Goal: Check status: Check status

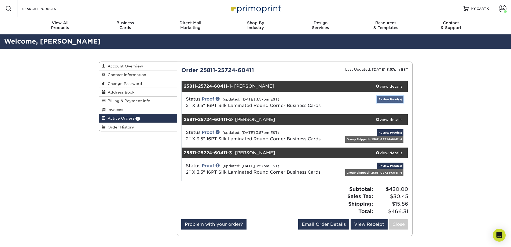
click at [393, 98] on link "Review Proof(s)" at bounding box center [390, 99] width 26 height 7
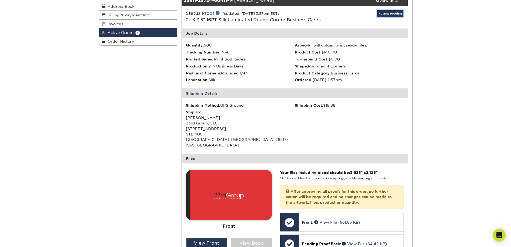
scroll to position [188, 0]
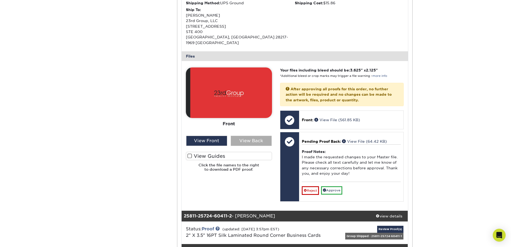
click at [246, 136] on div "View Back" at bounding box center [251, 141] width 41 height 10
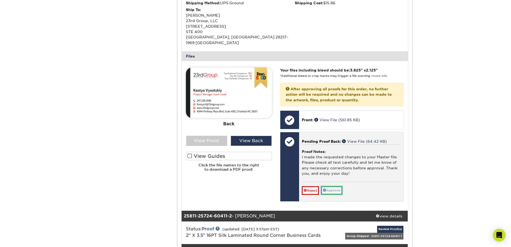
click at [340, 186] on link "Approve" at bounding box center [331, 190] width 21 height 8
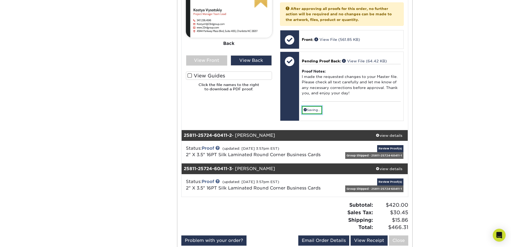
scroll to position [268, 0]
click at [387, 145] on link "Review Proof(s)" at bounding box center [390, 148] width 26 height 7
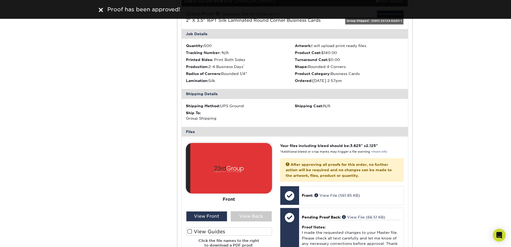
scroll to position [429, 0]
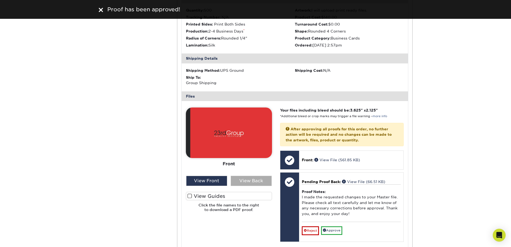
click at [242, 176] on div "View Back" at bounding box center [251, 181] width 41 height 10
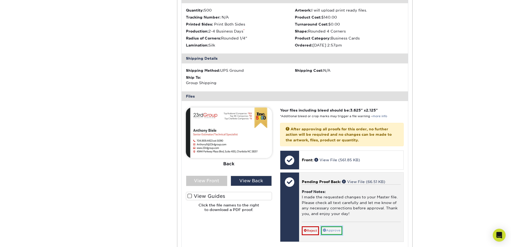
click at [333, 226] on link "Approve" at bounding box center [331, 230] width 21 height 8
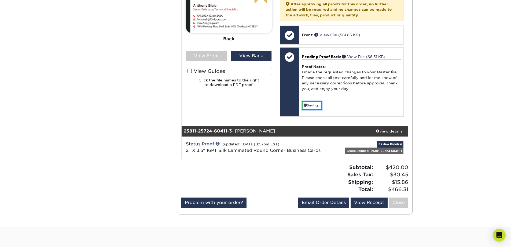
scroll to position [617, 0]
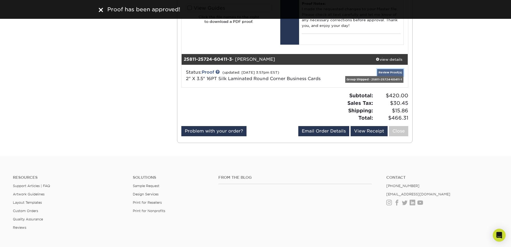
click at [385, 69] on link "Review Proof(s)" at bounding box center [390, 72] width 26 height 7
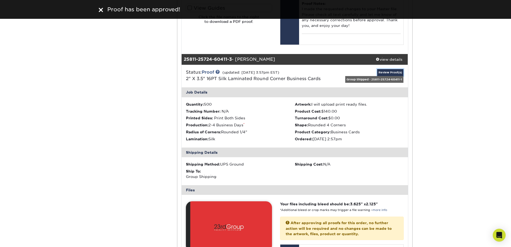
scroll to position [725, 0]
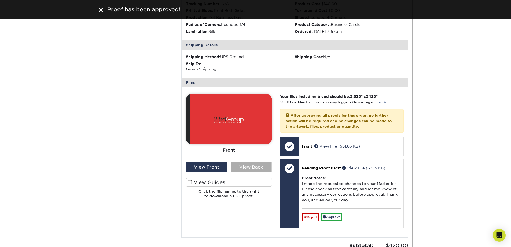
click at [254, 164] on div "View Back" at bounding box center [251, 167] width 41 height 10
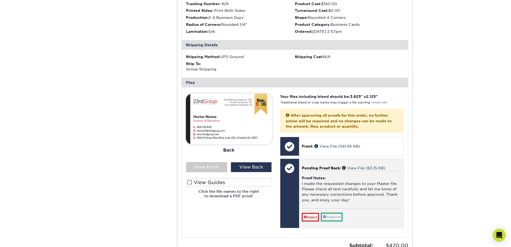
click at [340, 213] on link "Approve" at bounding box center [331, 217] width 21 height 8
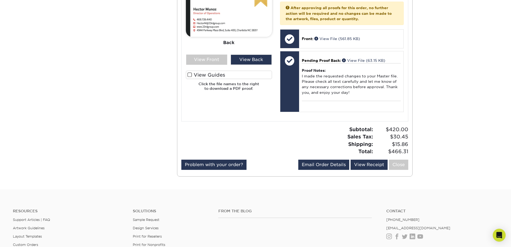
scroll to position [698, 0]
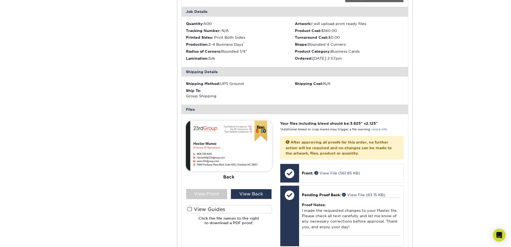
click at [187, 205] on label "View Guides" at bounding box center [229, 209] width 86 height 8
click at [0, 0] on input "View Guides" at bounding box center [0, 0] width 0 height 0
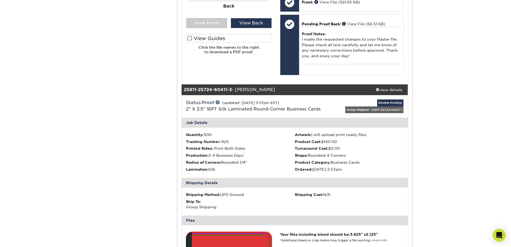
scroll to position [564, 0]
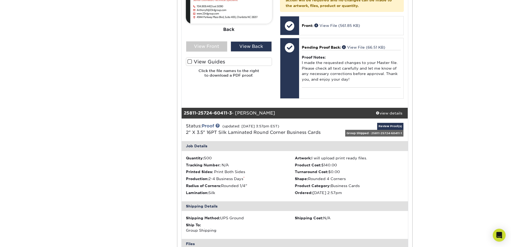
click at [190, 59] on span at bounding box center [190, 61] width 5 height 5
click at [0, 0] on input "View Guides" at bounding box center [0, 0] width 0 height 0
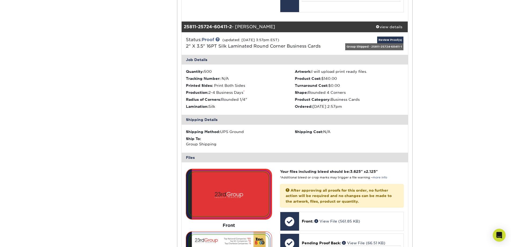
scroll to position [325, 0]
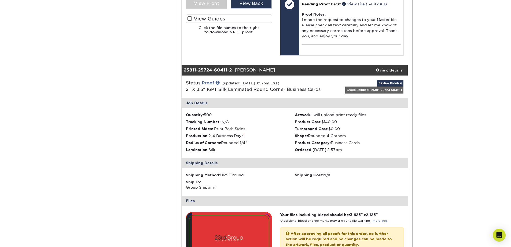
click at [190, 16] on span at bounding box center [190, 18] width 5 height 5
click at [0, 0] on input "View Guides" at bounding box center [0, 0] width 0 height 0
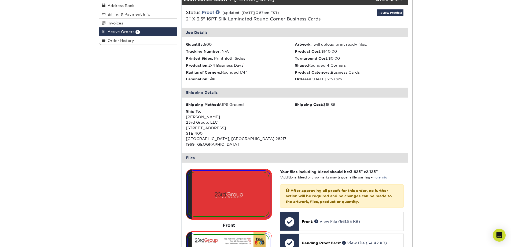
scroll to position [6, 0]
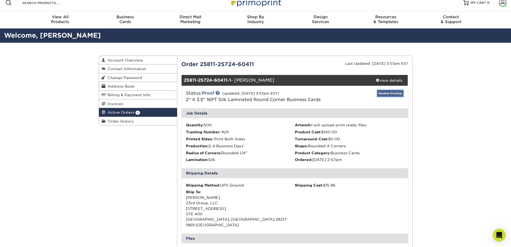
click at [386, 93] on link "Review Proof(s)" at bounding box center [390, 93] width 26 height 7
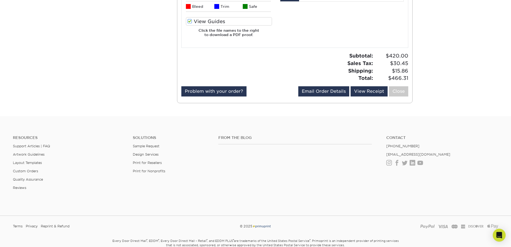
scroll to position [704, 0]
